Goal: Task Accomplishment & Management: Use online tool/utility

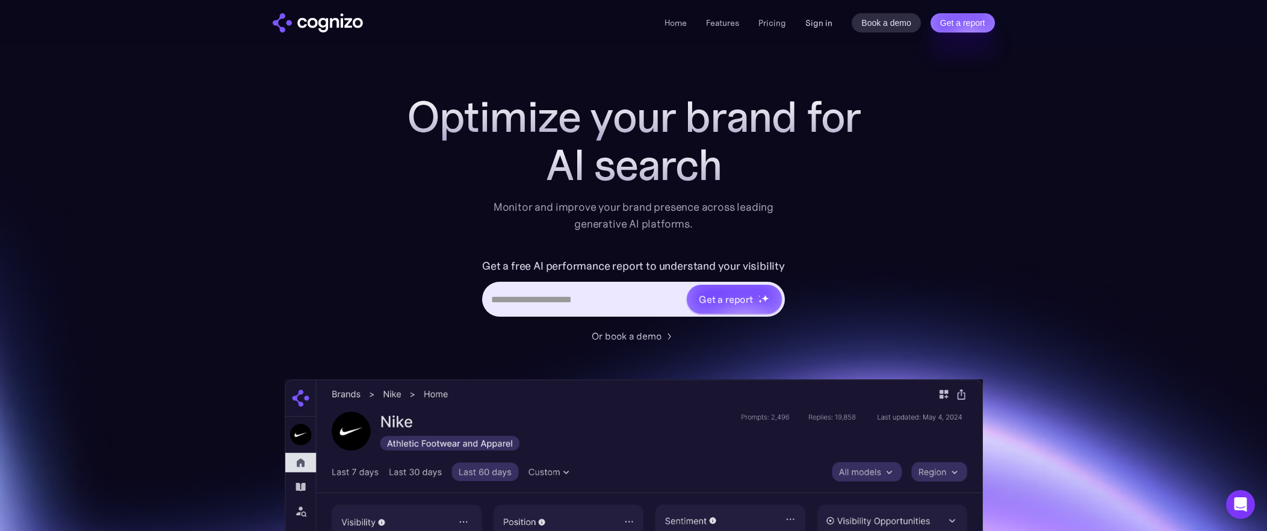
click at [829, 22] on link "Sign in" at bounding box center [819, 23] width 27 height 14
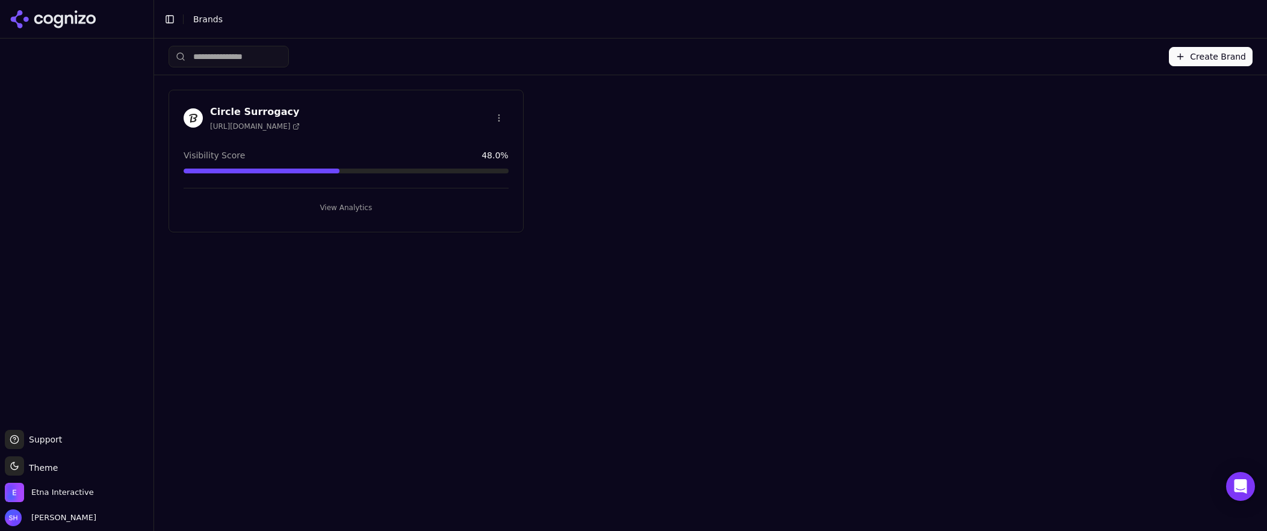
click at [232, 111] on h3 "Circle Surrogacy" at bounding box center [255, 112] width 90 height 14
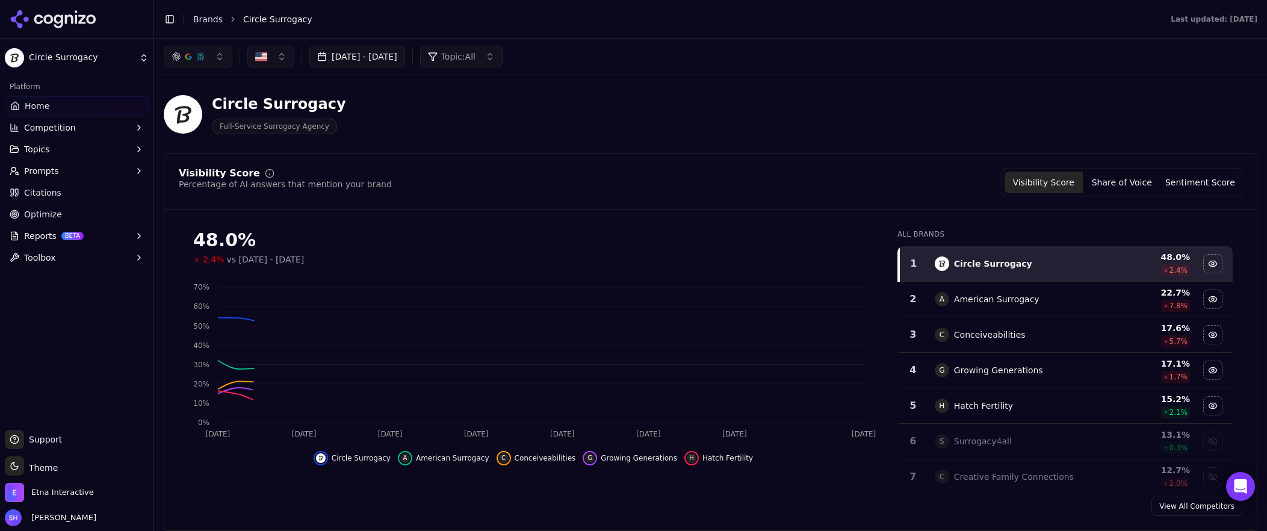
click at [225, 61] on button "button" at bounding box center [198, 57] width 69 height 22
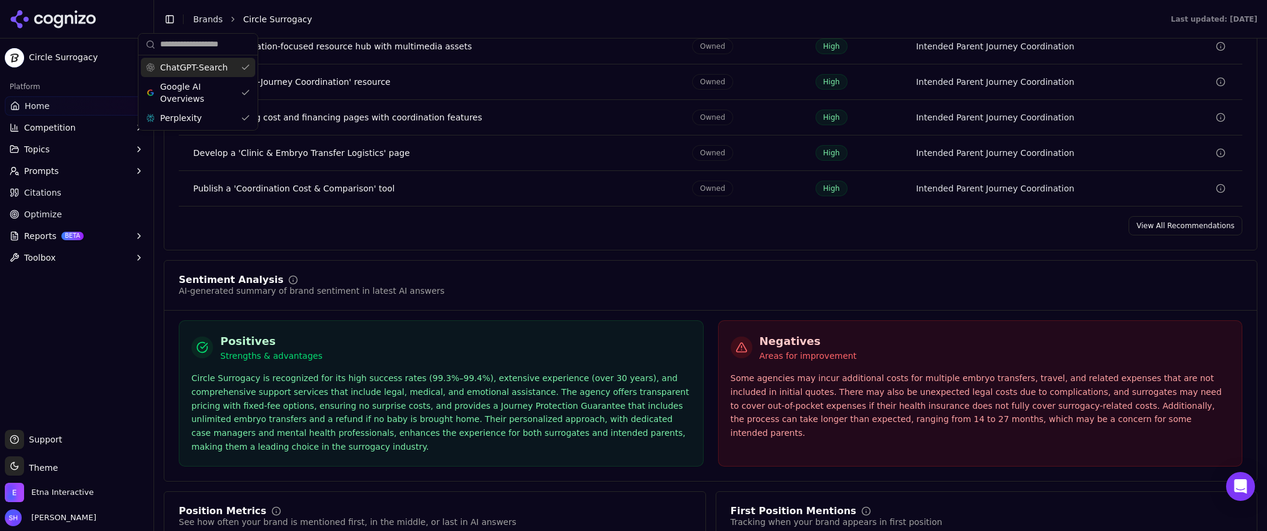
scroll to position [2172, 0]
